Goal: Task Accomplishment & Management: Complete application form

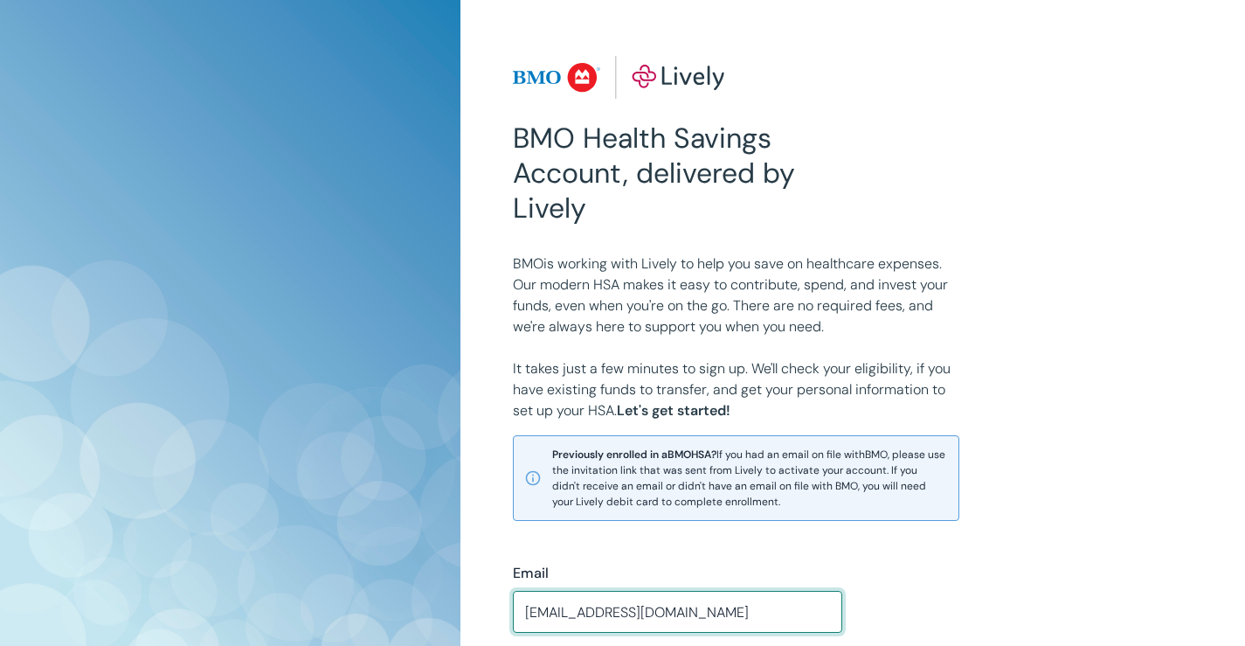
type input "[EMAIL_ADDRESS][DOMAIN_NAME]"
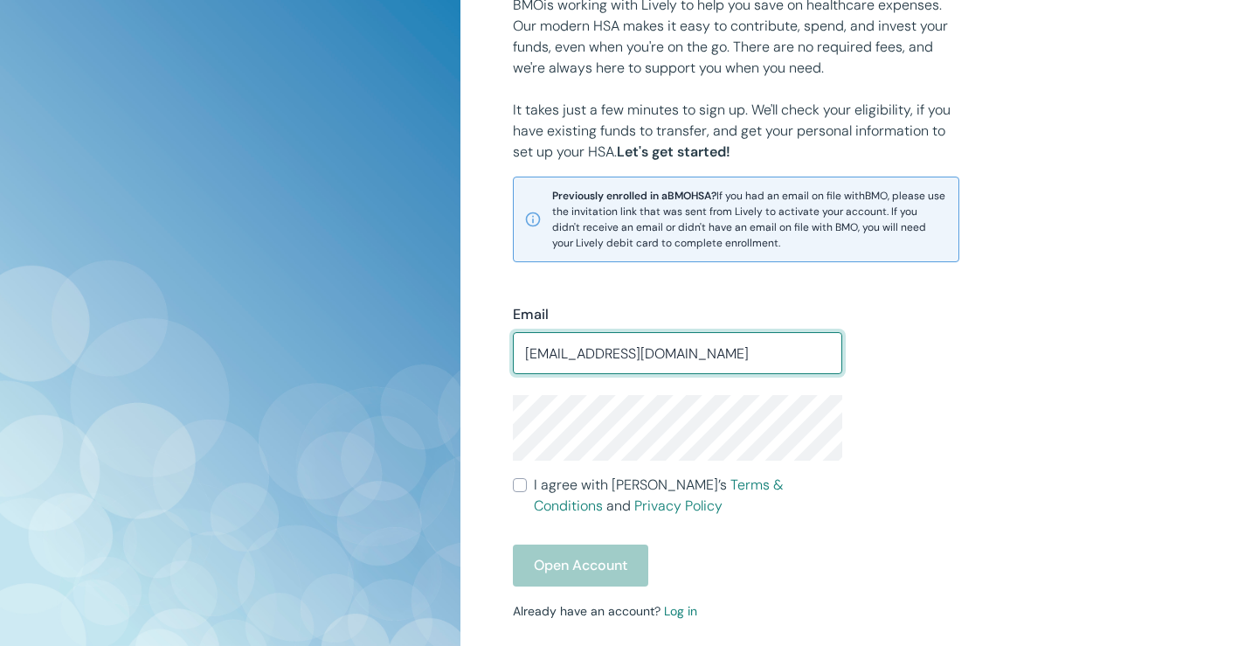
scroll to position [262, 0]
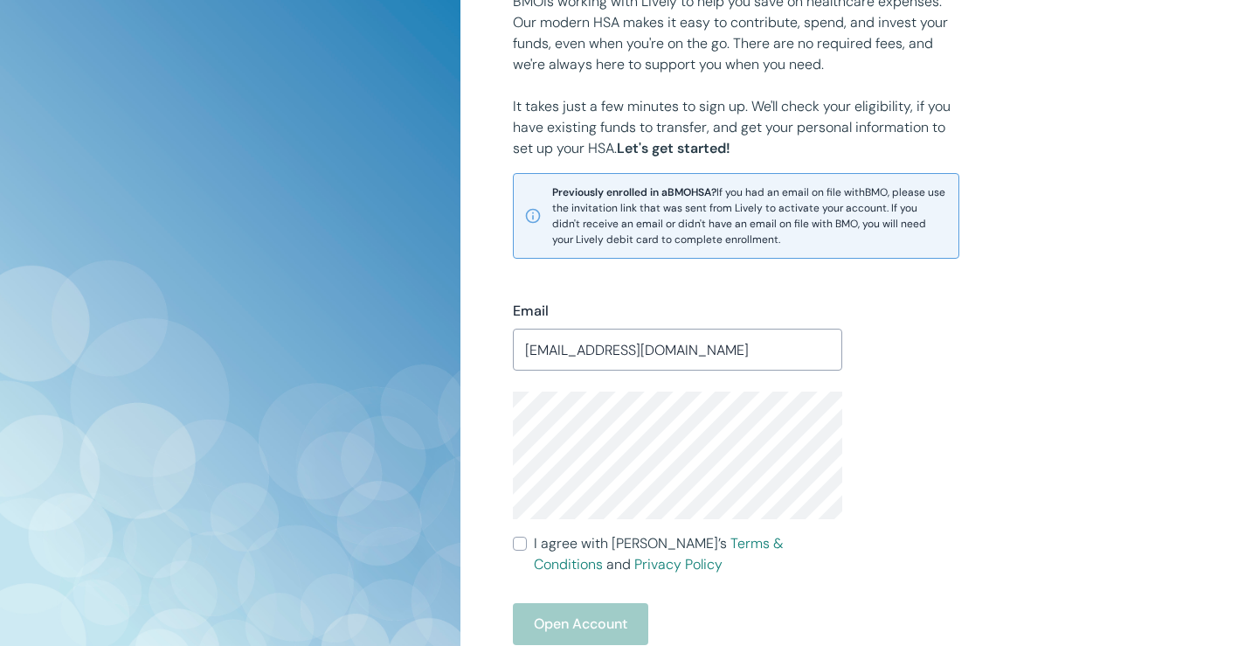
click at [932, 433] on div "Email [EMAIL_ADDRESS][DOMAIN_NAME] ​ I agree with Lively’s Terms & Conditions a…" at bounding box center [842, 507] width 701 height 496
click at [911, 528] on div "Email [EMAIL_ADDRESS][DOMAIN_NAME] ​ I agree with Lively’s Terms & Conditions a…" at bounding box center [842, 507] width 701 height 496
click at [520, 546] on input "I agree with Lively’s Terms & Conditions and Privacy Policy" at bounding box center [520, 544] width 14 height 14
checkbox input "true"
click at [582, 622] on button "Open Account" at bounding box center [580, 624] width 135 height 42
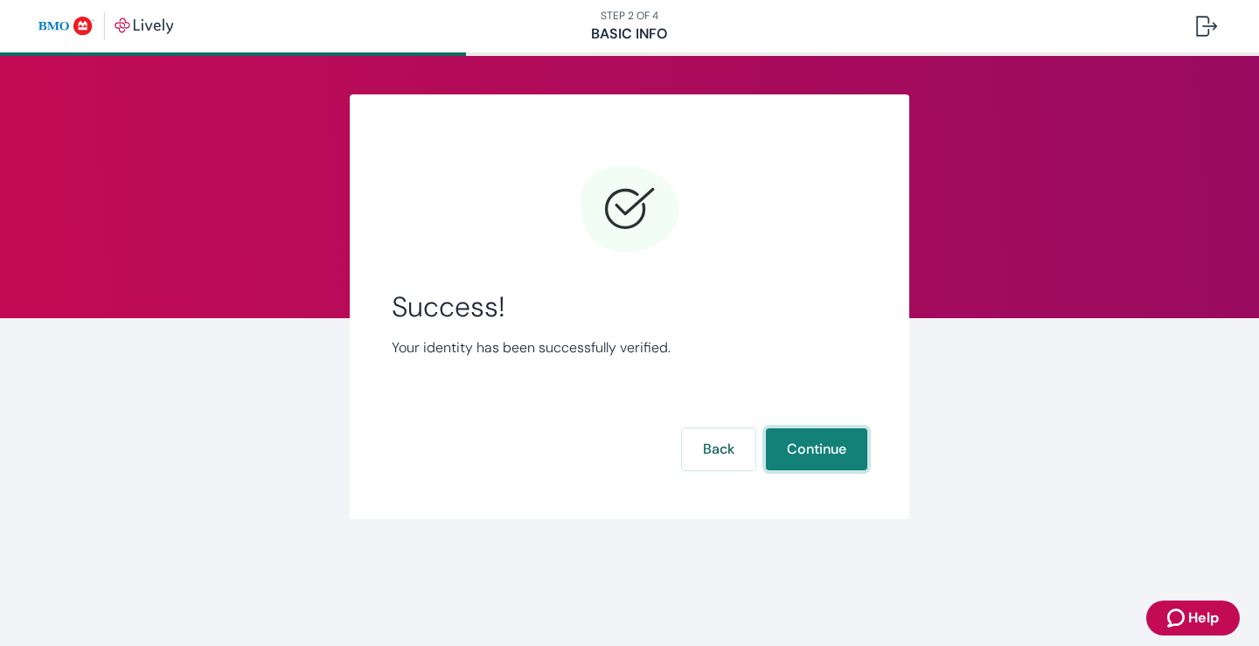
click at [830, 454] on button "Continue" at bounding box center [816, 449] width 101 height 42
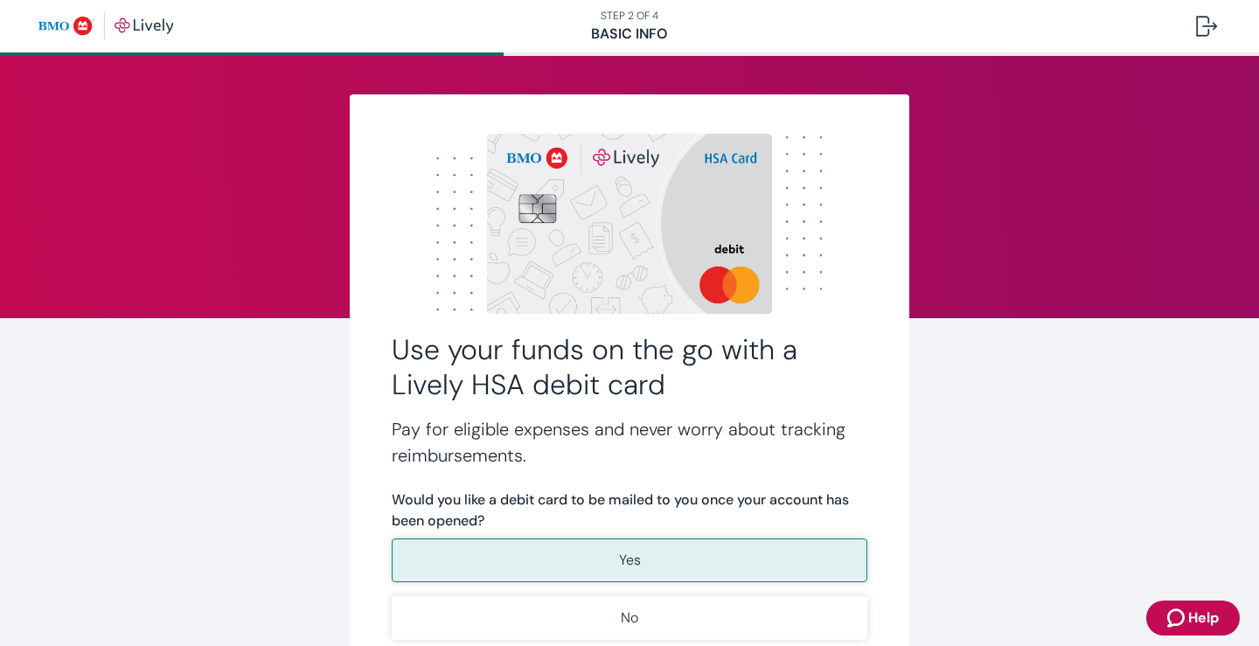
scroll to position [87, 0]
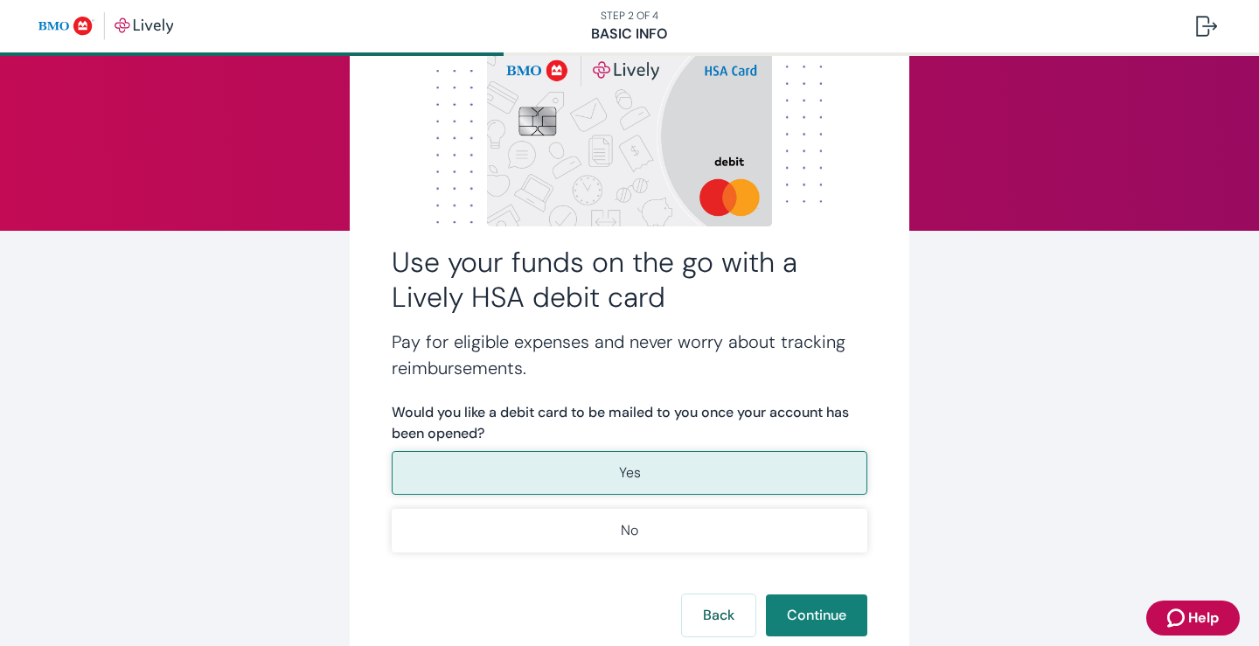
click at [619, 475] on p "Yes" at bounding box center [630, 472] width 22 height 21
click at [809, 614] on button "Continue" at bounding box center [816, 615] width 101 height 42
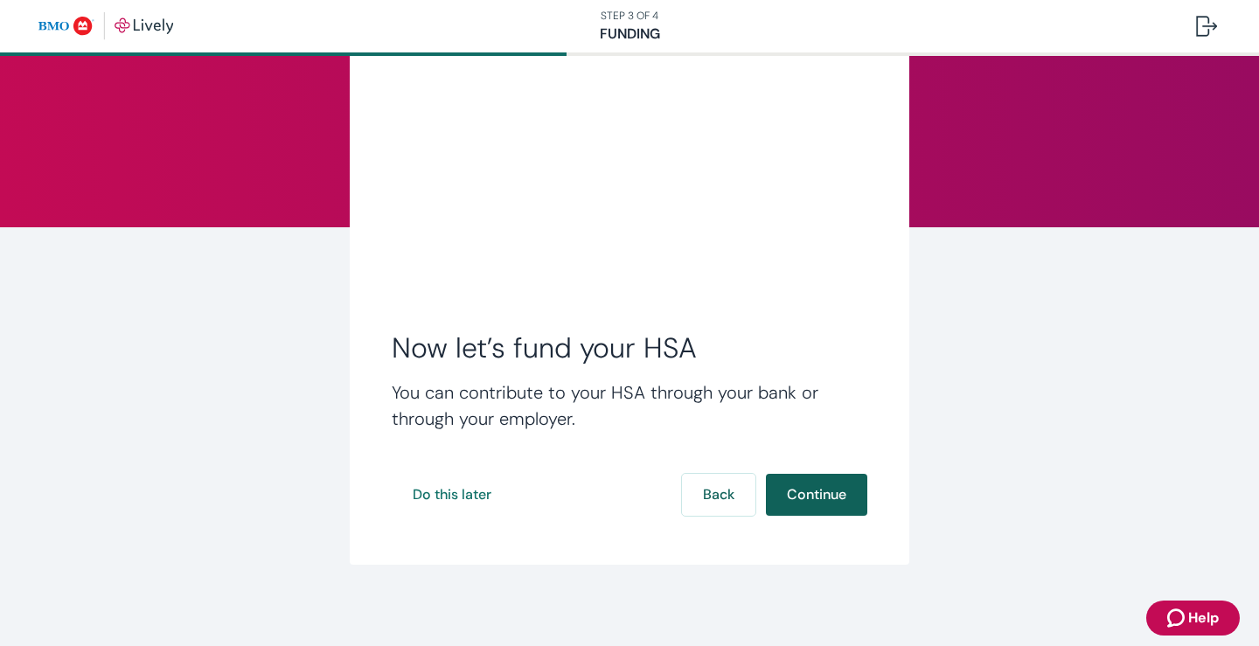
scroll to position [94, 0]
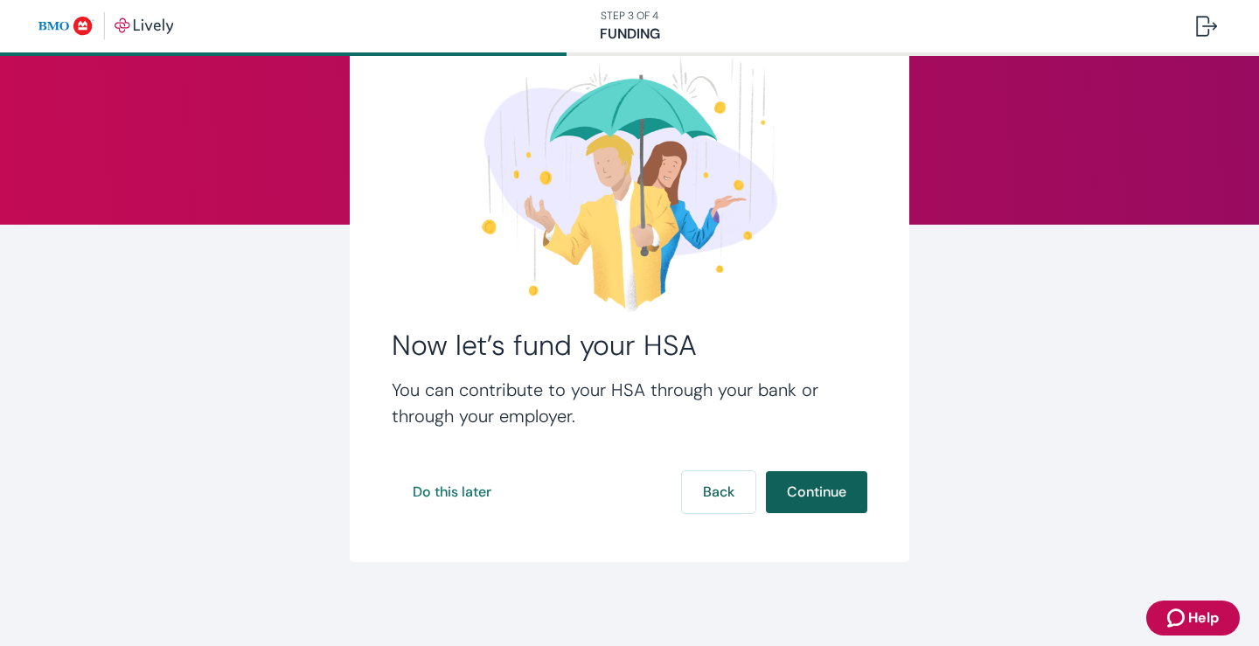
click at [822, 491] on button "Continue" at bounding box center [816, 492] width 101 height 42
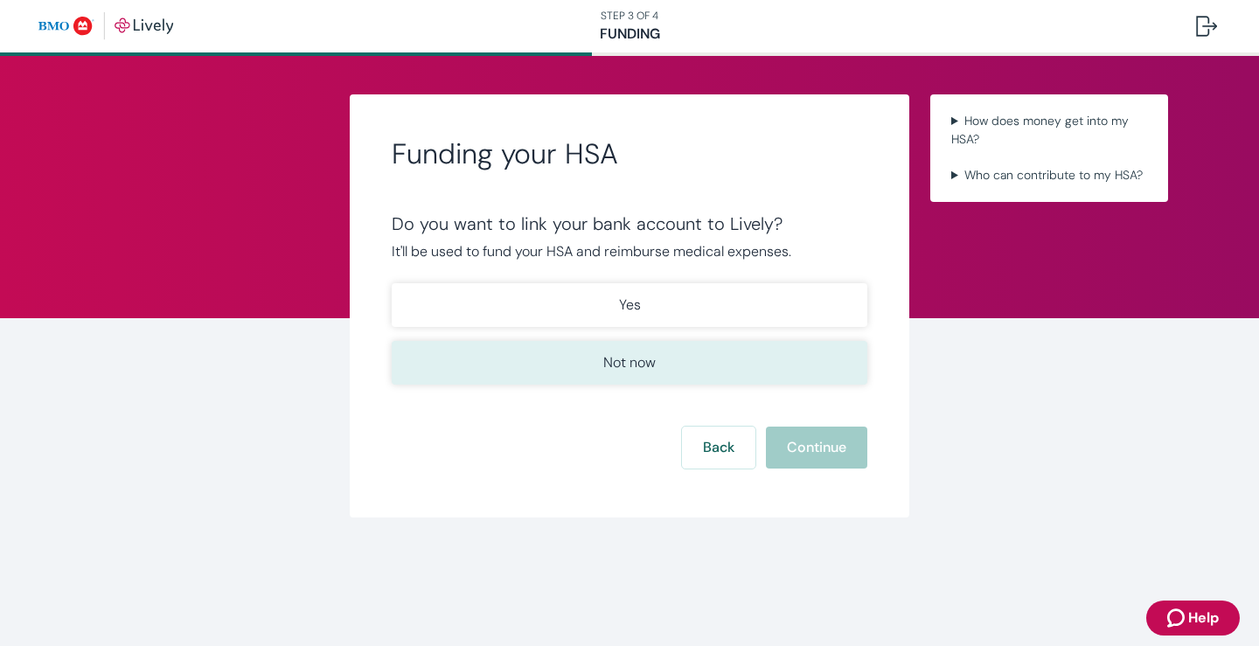
click at [621, 364] on p "Not now" at bounding box center [629, 362] width 52 height 21
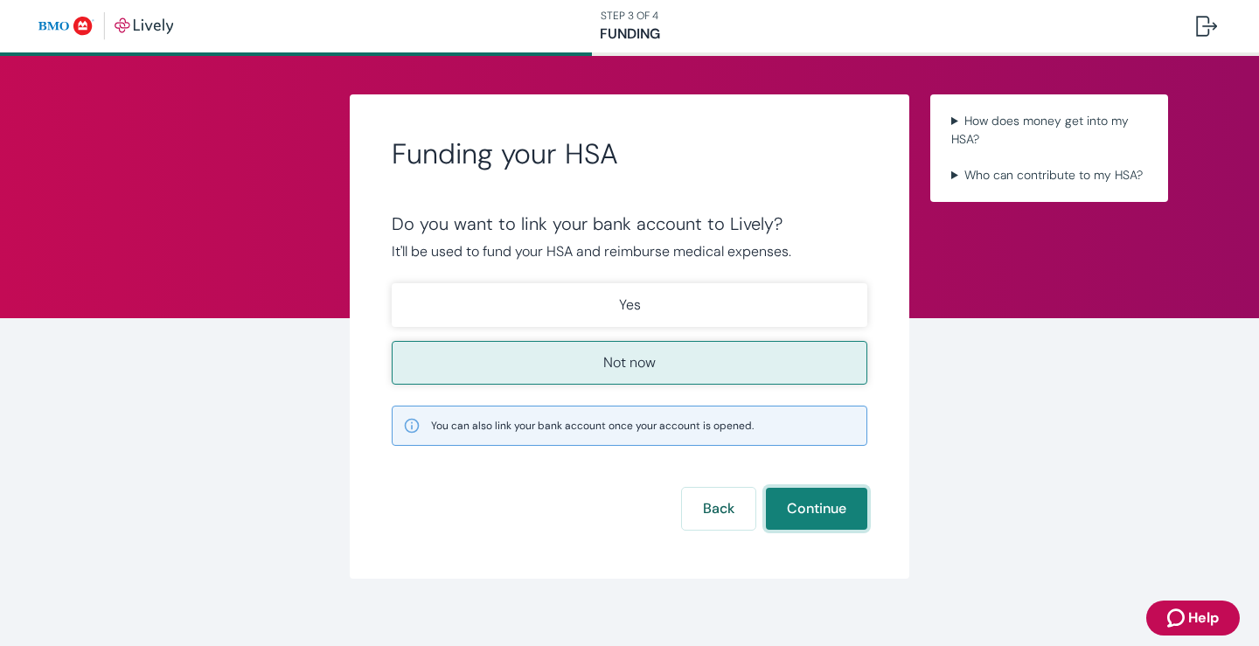
click at [806, 506] on button "Continue" at bounding box center [816, 509] width 101 height 42
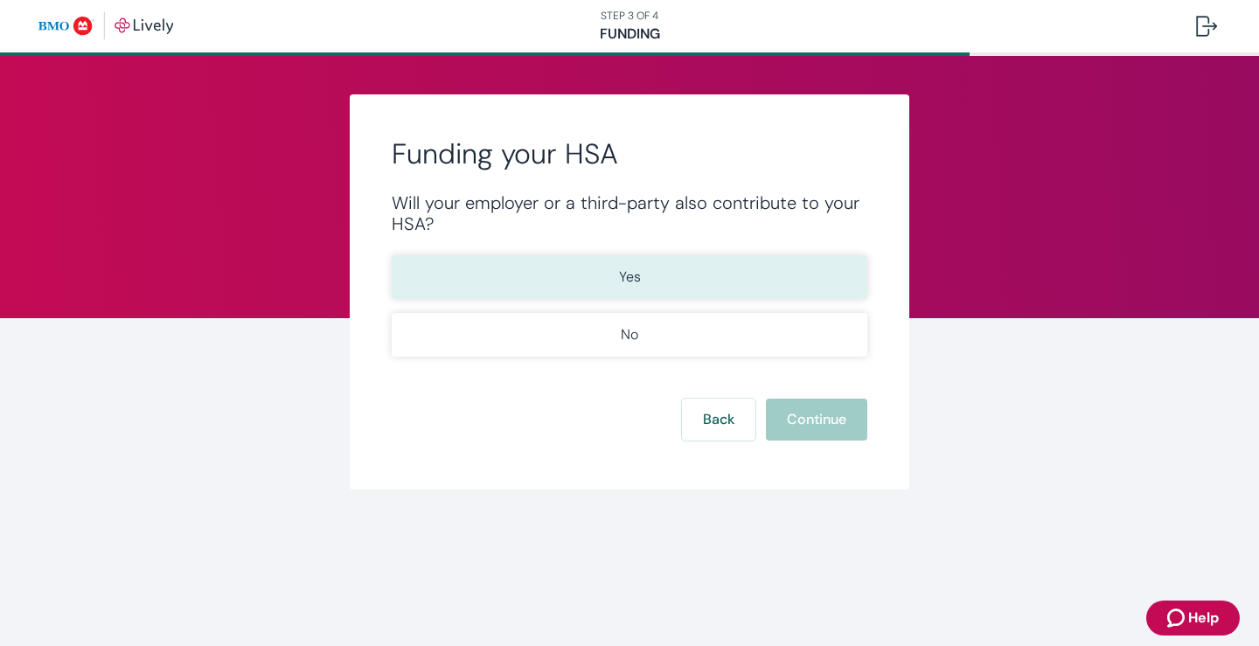
click at [679, 277] on button "Yes" at bounding box center [629, 277] width 475 height 44
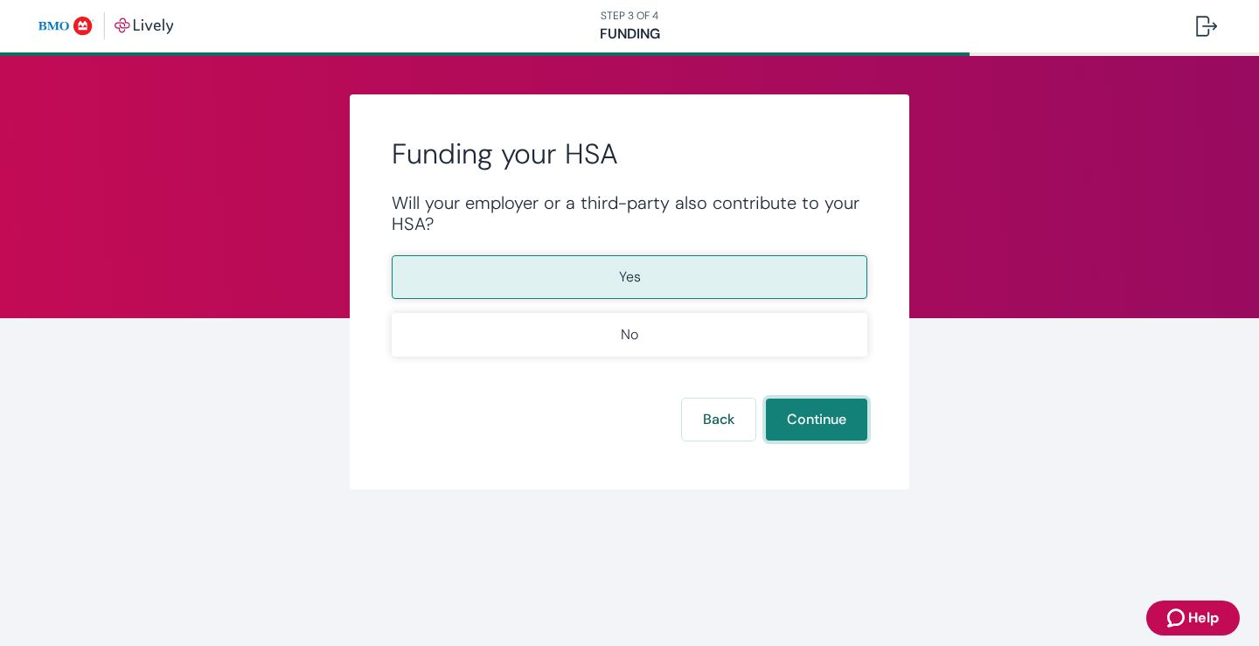
click at [824, 423] on button "Continue" at bounding box center [816, 420] width 101 height 42
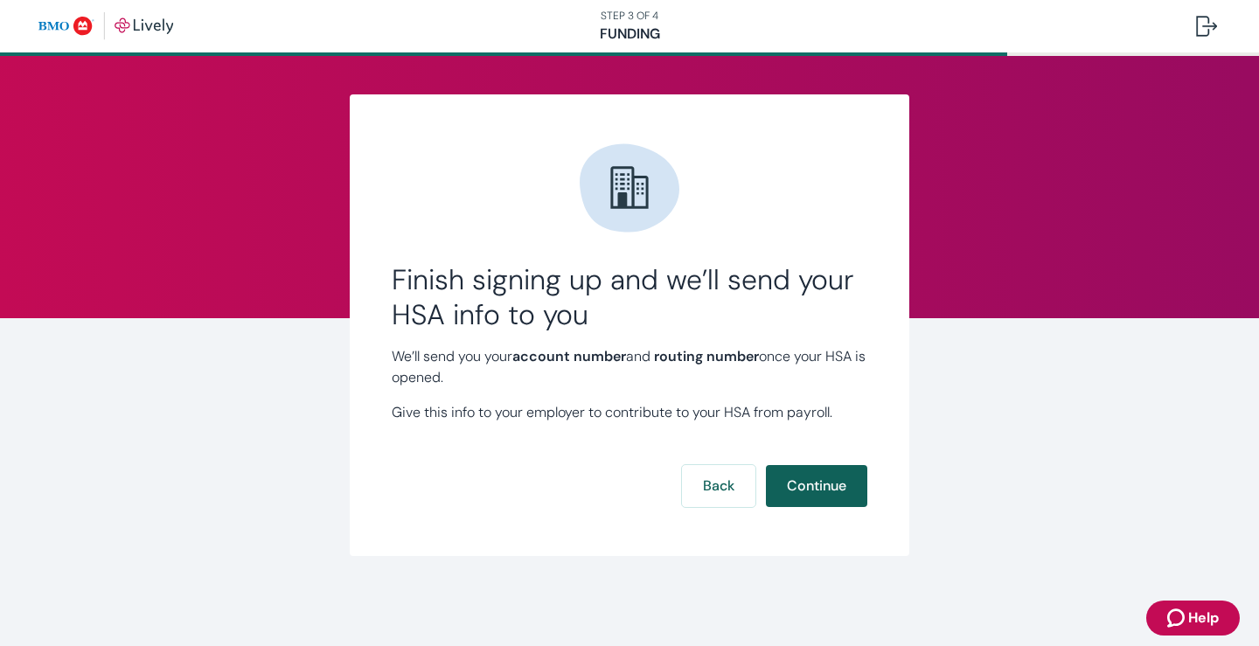
click at [800, 486] on button "Continue" at bounding box center [816, 486] width 101 height 42
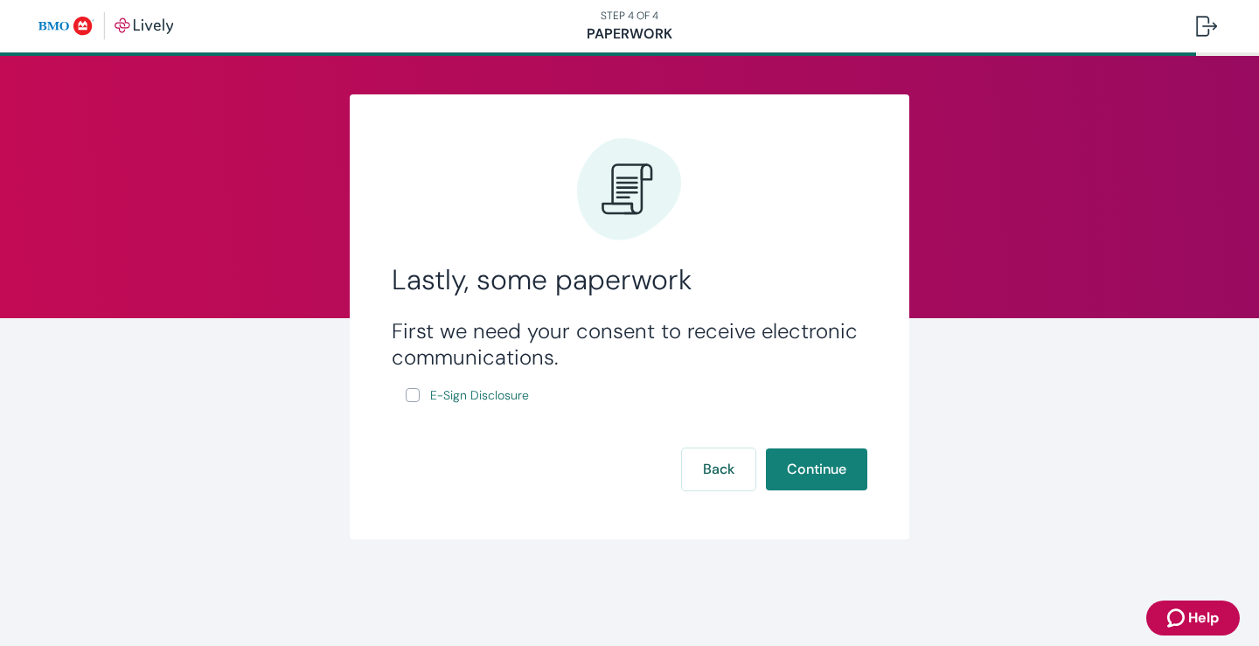
click at [410, 395] on input "E-Sign Disclosure" at bounding box center [413, 395] width 14 height 14
checkbox input "true"
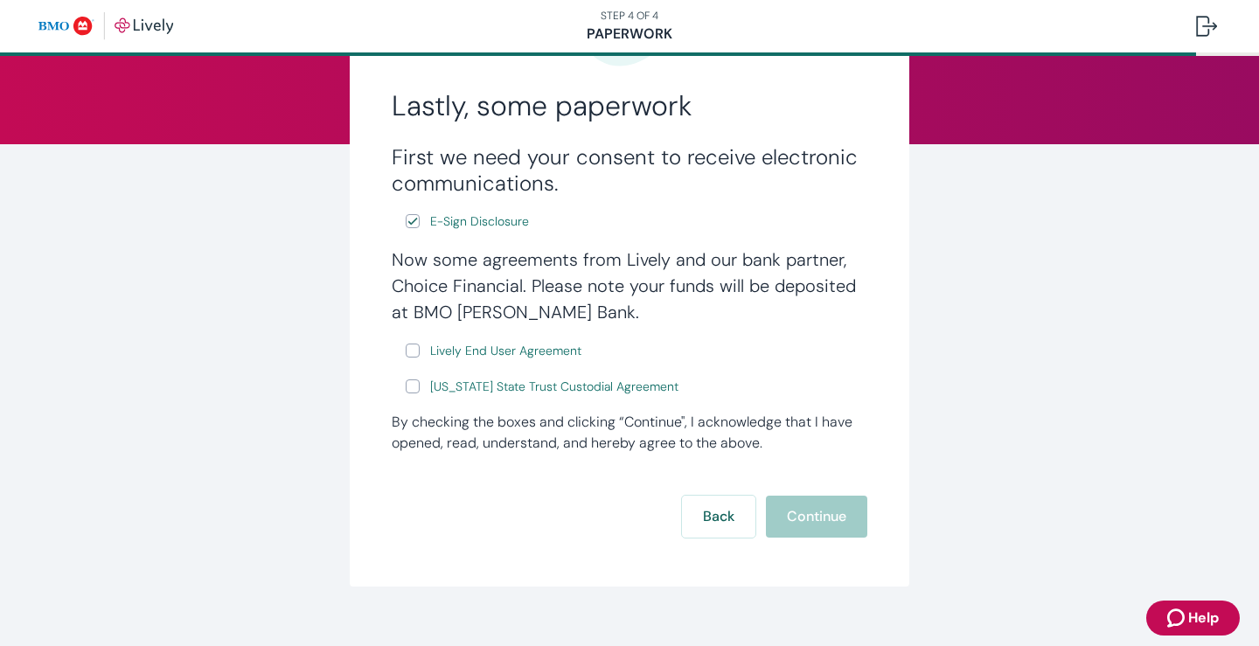
scroll to position [175, 0]
click at [412, 348] on input "Lively End User Agreement" at bounding box center [413, 350] width 14 height 14
checkbox input "true"
click at [407, 382] on input "[US_STATE] State Trust Custodial Agreement" at bounding box center [413, 385] width 14 height 14
checkbox input "true"
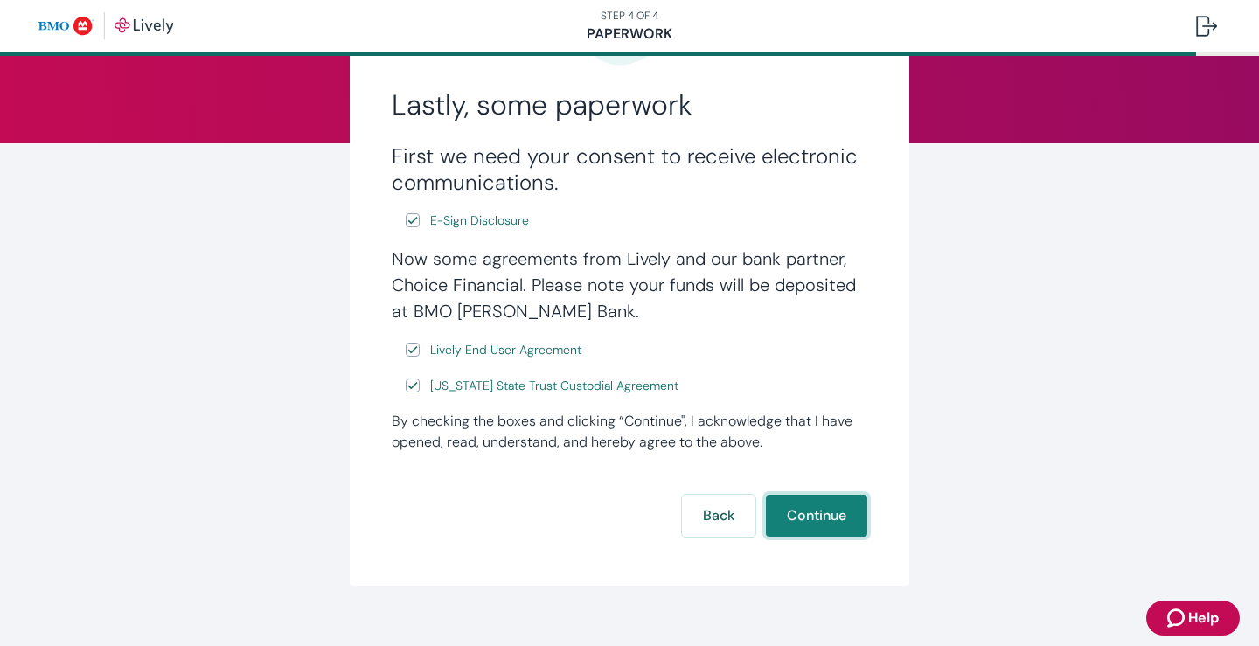
click at [801, 512] on button "Continue" at bounding box center [816, 516] width 101 height 42
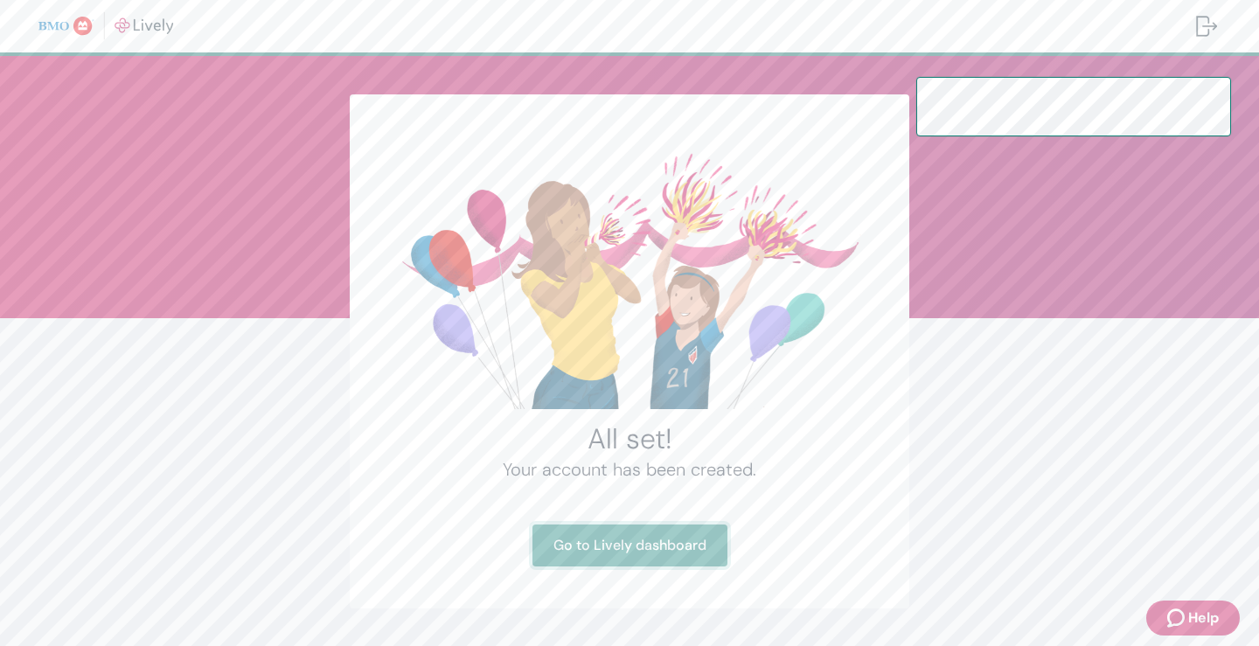
click at [600, 544] on link "Go to Lively dashboard" at bounding box center [629, 545] width 195 height 42
